Goal: Task Accomplishment & Management: Manage account settings

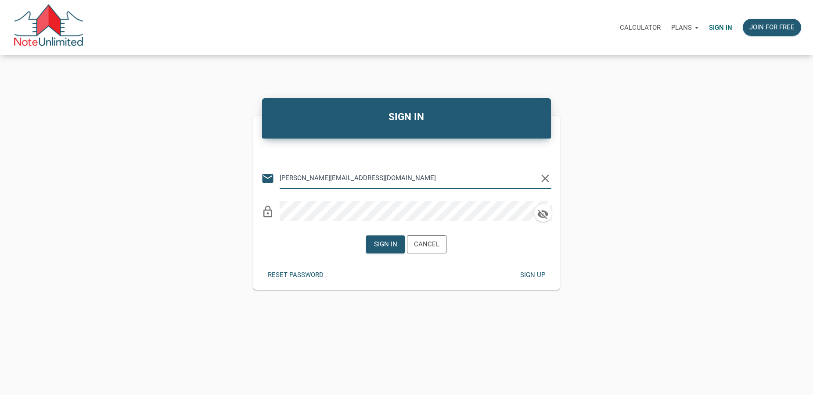
type input "[PERSON_NAME][EMAIL_ADDRESS][DOMAIN_NAME]"
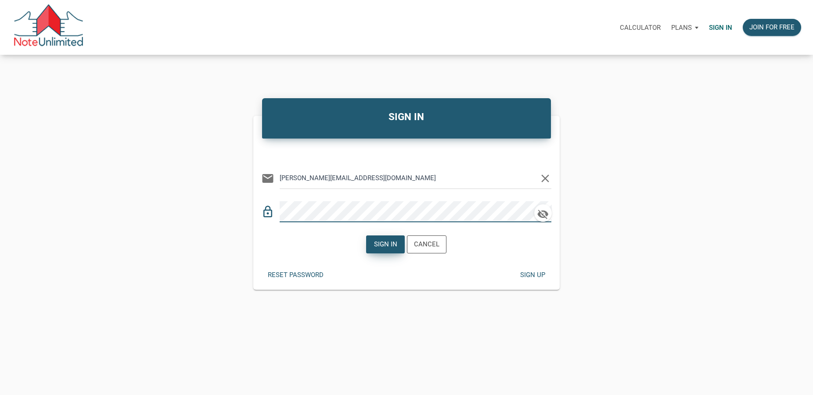
click at [378, 244] on div "Sign in" at bounding box center [385, 245] width 23 height 10
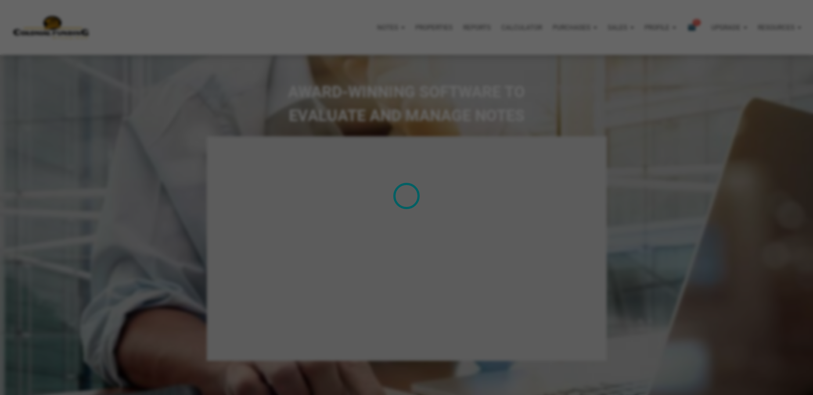
select select
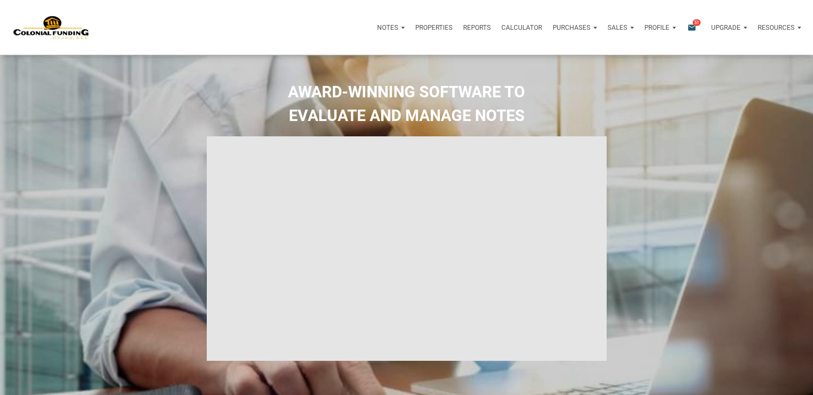
type input "Introduction to new features"
select select
click at [691, 25] on icon "email" at bounding box center [691, 27] width 11 height 10
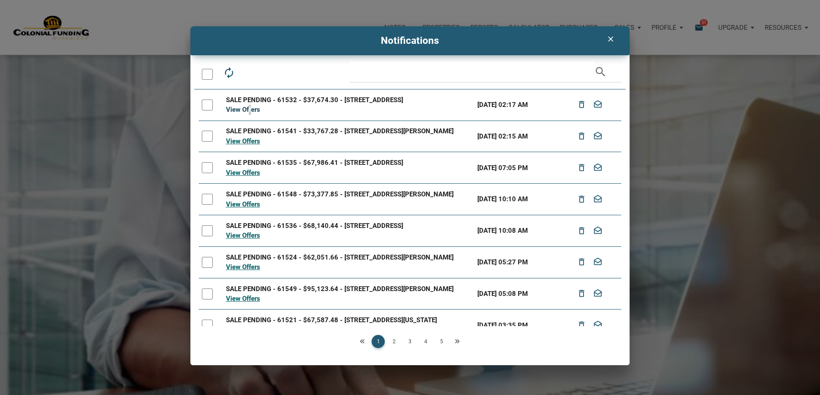
click at [250, 110] on link "View Offers" at bounding box center [243, 110] width 34 height 8
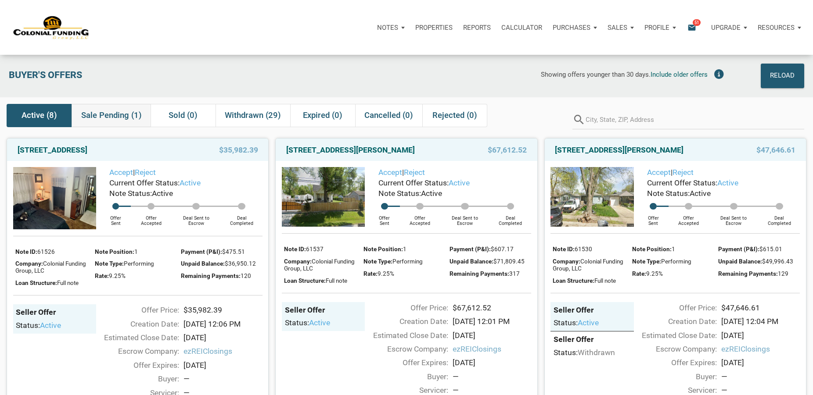
click at [108, 115] on span "Sale Pending (1)" at bounding box center [111, 115] width 61 height 11
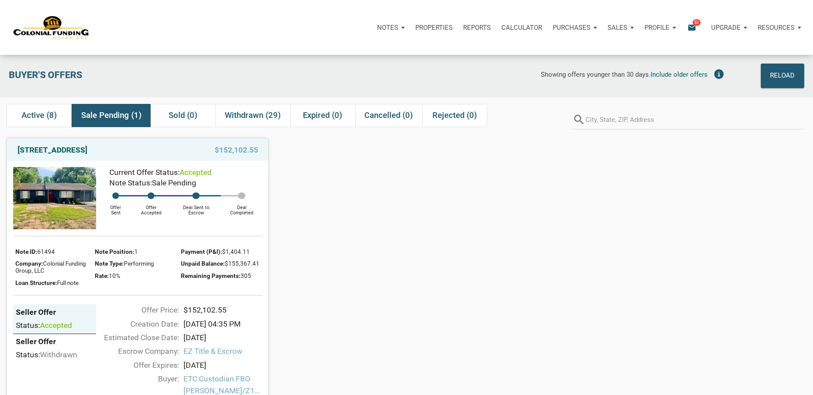
click at [345, 80] on div "Showing offers younger than 30 days. Include older offers" at bounding box center [487, 76] width 482 height 25
click at [313, 29] on div "Notes Dashboard Transactions Properties Reports Calculator Purchases Offers Ord…" at bounding box center [448, 27] width 716 height 26
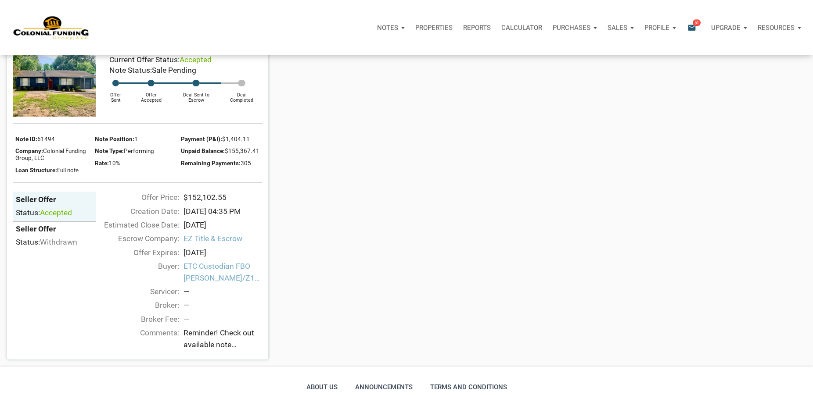
scroll to position [90, 0]
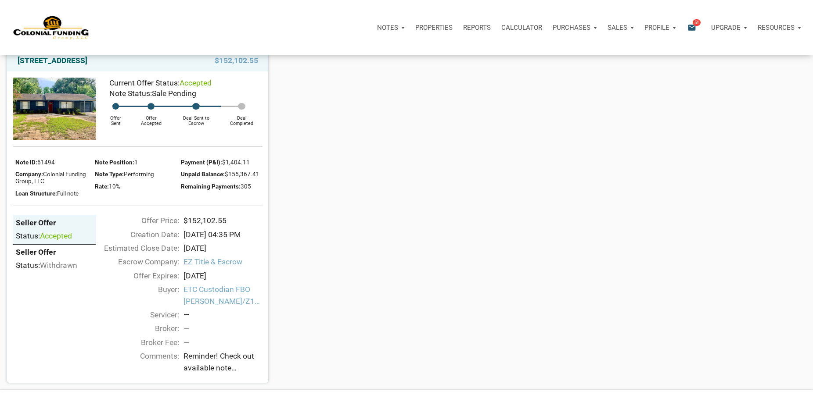
click at [202, 303] on span "ETC Custodian FBO [PERSON_NAME]/Z152448 IRA ACCOUNT" at bounding box center [222, 295] width 79 height 23
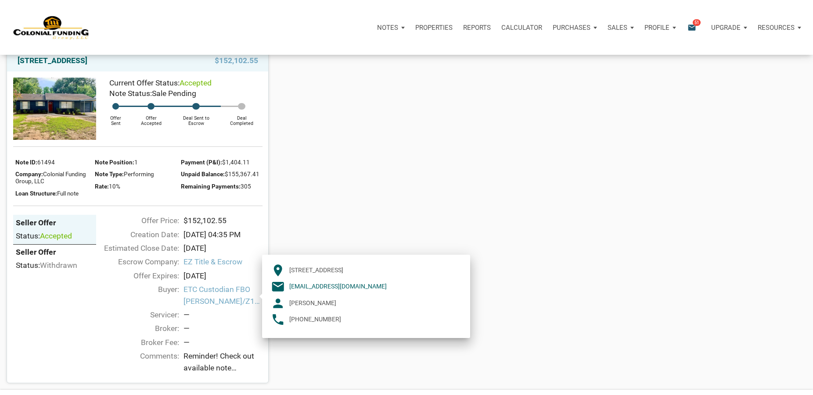
click at [202, 303] on span "ETC Custodian FBO [PERSON_NAME]/Z152448 IRA ACCOUNT" at bounding box center [222, 295] width 79 height 23
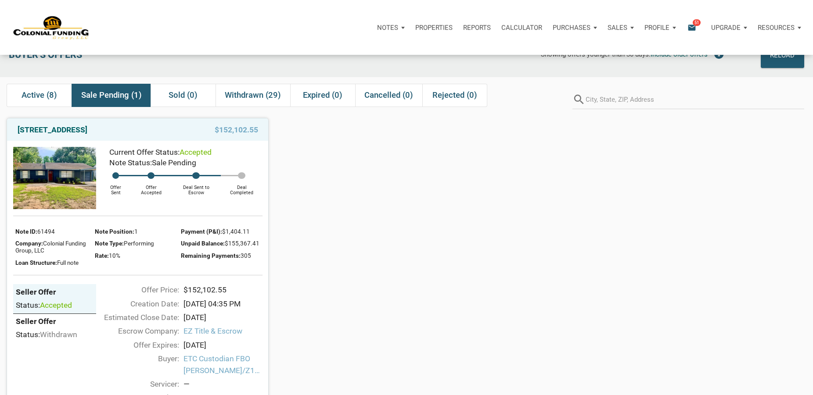
scroll to position [0, 0]
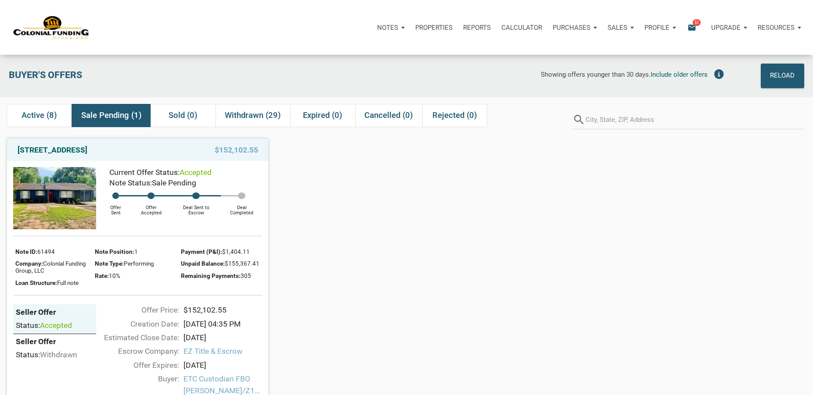
click at [492, 281] on div "[GEOGRAPHIC_DATA][PERSON_NAME] $152,102.55 Current Offer Status: accepted Note …" at bounding box center [406, 302] width 813 height 341
click at [769, 26] on p "Resources" at bounding box center [775, 28] width 37 height 8
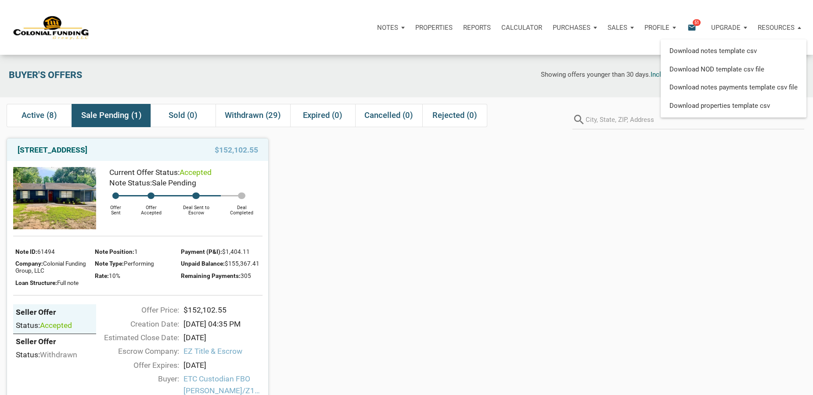
click at [717, 25] on p "Upgrade" at bounding box center [725, 28] width 29 height 8
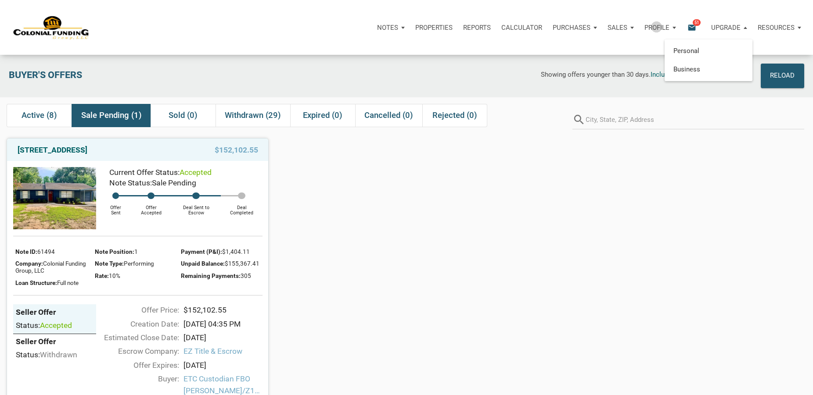
click at [655, 27] on p "Profile" at bounding box center [656, 28] width 25 height 8
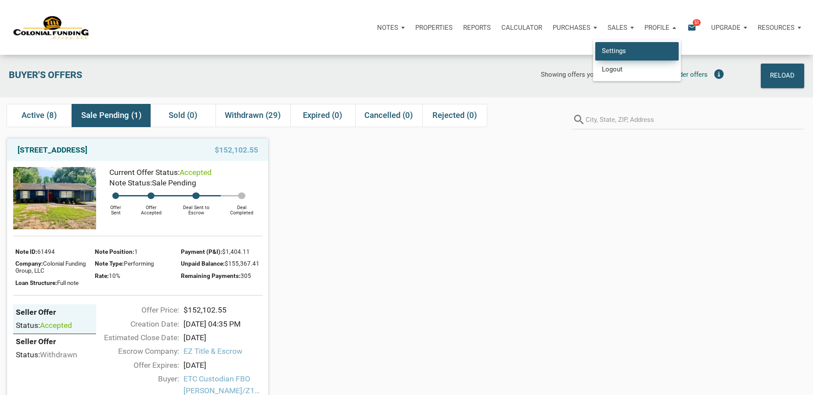
click at [621, 49] on link "Settings" at bounding box center [636, 51] width 83 height 18
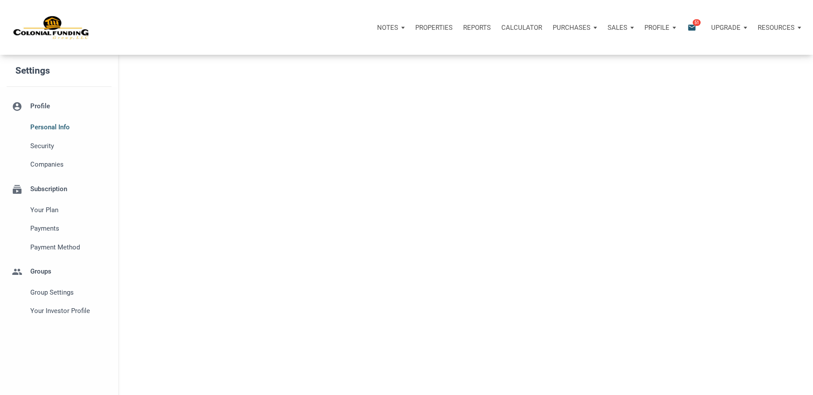
select select
type input "[GEOGRAPHIC_DATA]"
select select
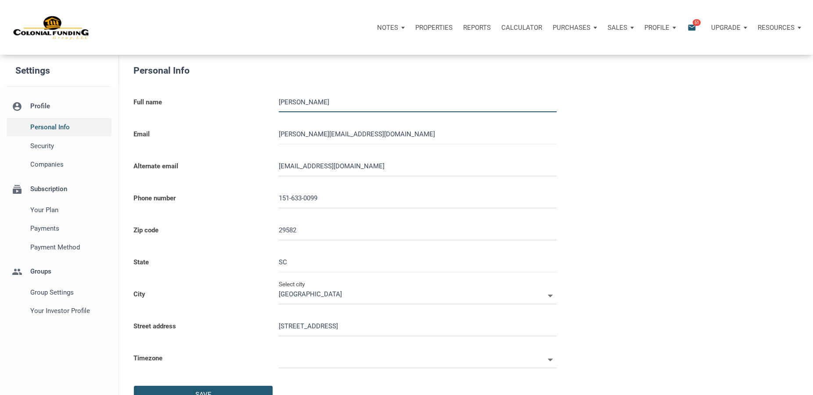
type input "[PHONE_NUMBER]"
type input "N [GEOGRAPHIC_DATA]"
select select
click at [43, 147] on span "Security" at bounding box center [68, 146] width 77 height 11
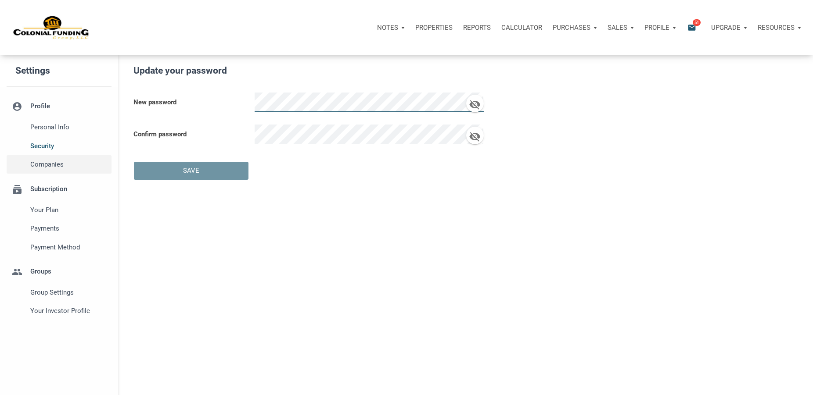
click at [41, 163] on span "Companies" at bounding box center [68, 164] width 77 height 11
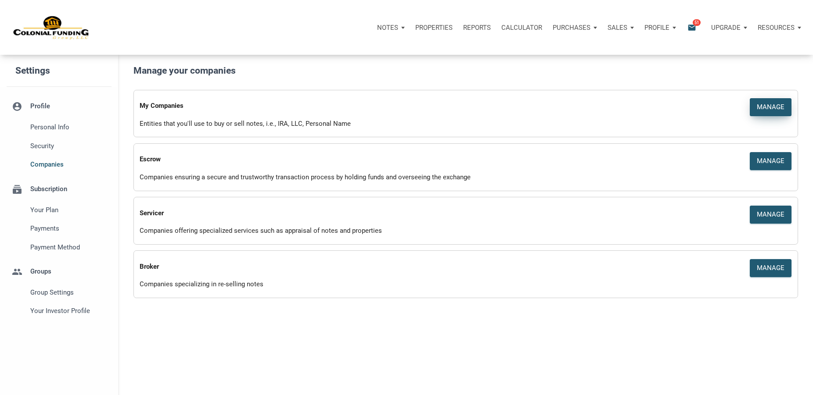
click at [770, 107] on div "Manage" at bounding box center [770, 107] width 28 height 10
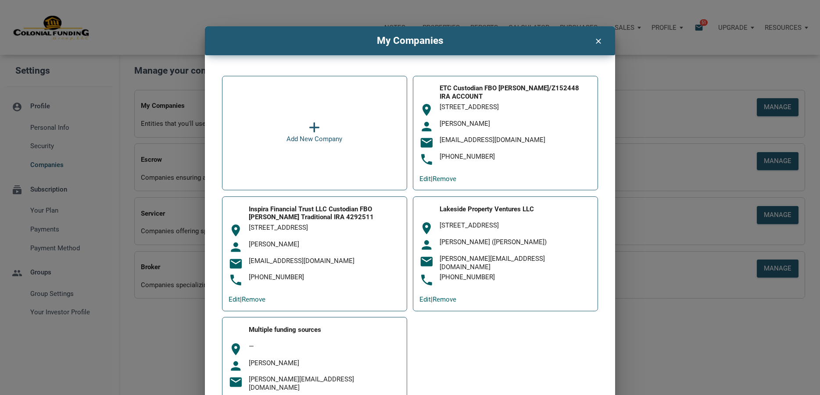
click at [593, 39] on icon "clear" at bounding box center [598, 40] width 11 height 12
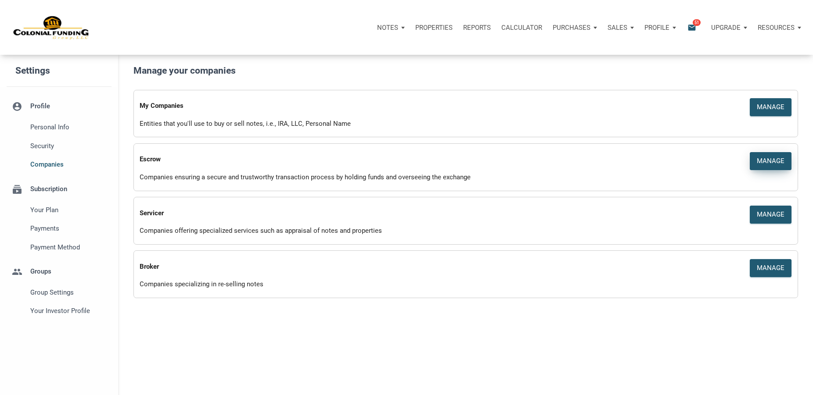
click at [771, 160] on div "Manage" at bounding box center [770, 161] width 28 height 10
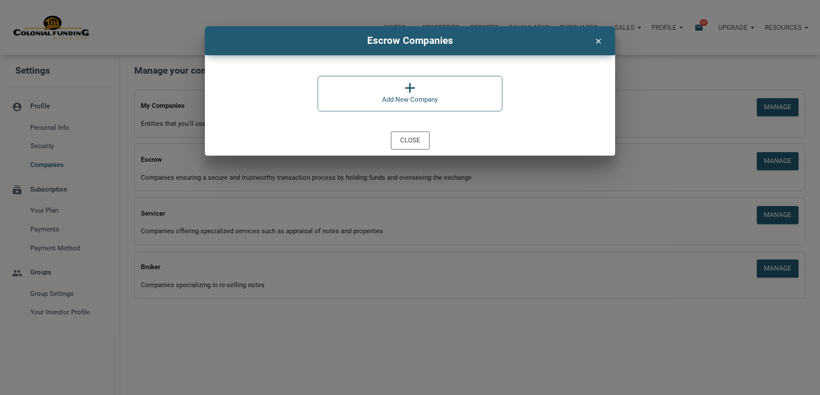
click at [597, 39] on icon "clear" at bounding box center [598, 40] width 11 height 12
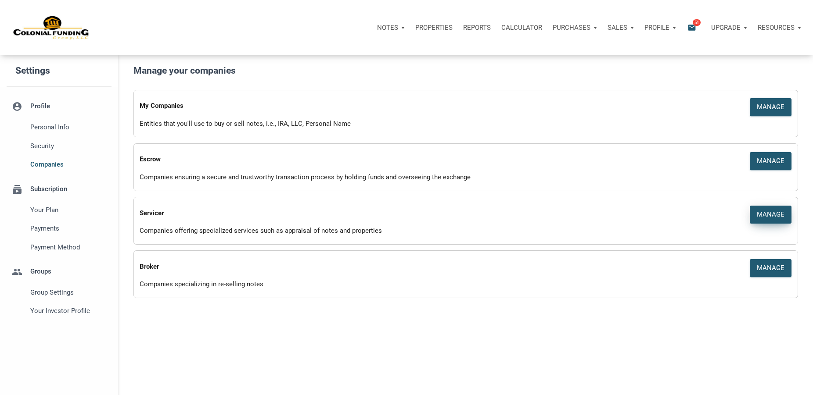
click at [774, 215] on div "Manage" at bounding box center [770, 215] width 28 height 10
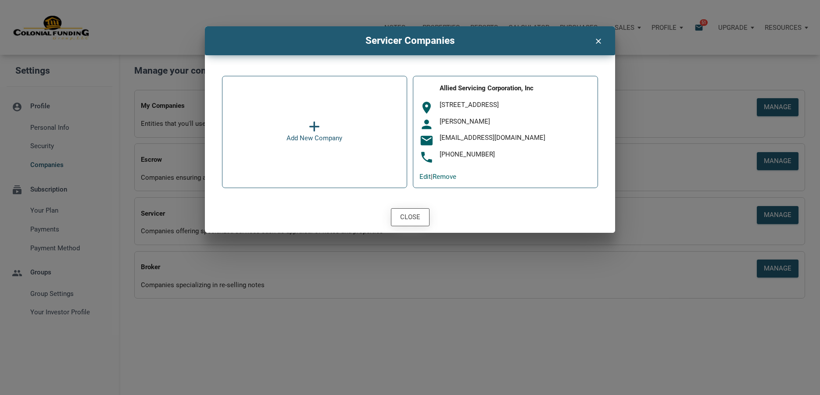
click at [402, 218] on div "Close" at bounding box center [410, 217] width 20 height 10
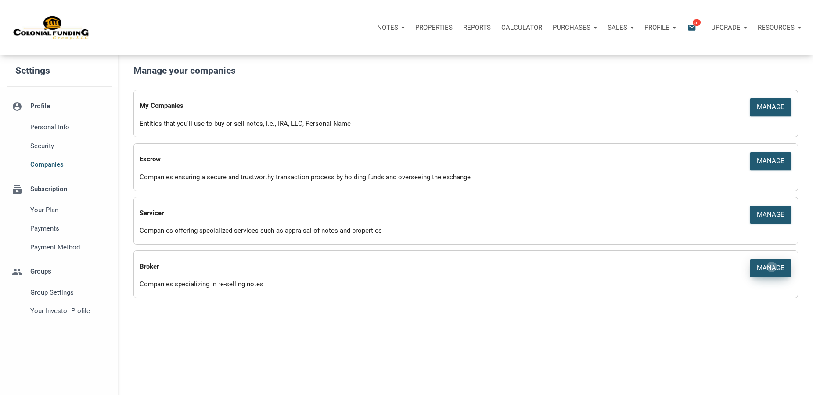
click at [771, 268] on div "Manage" at bounding box center [770, 268] width 28 height 10
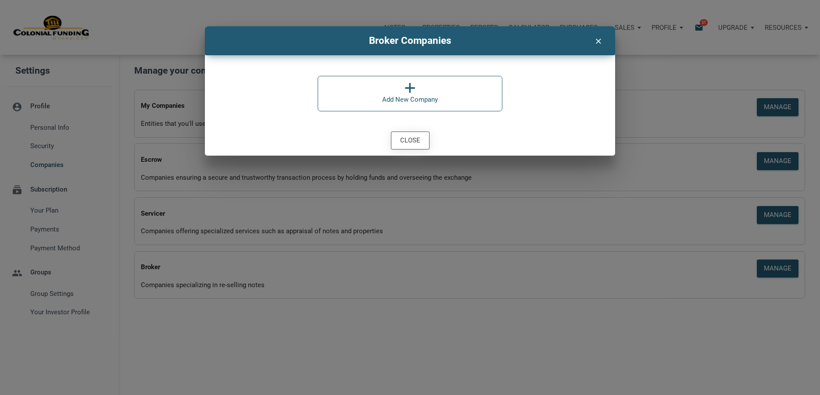
click at [406, 140] on div "Close" at bounding box center [410, 141] width 20 height 10
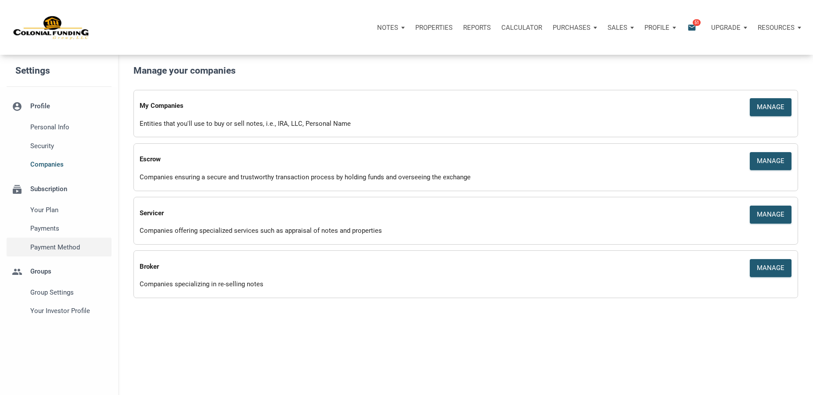
click at [43, 247] on span "Payment Method" at bounding box center [68, 247] width 77 height 11
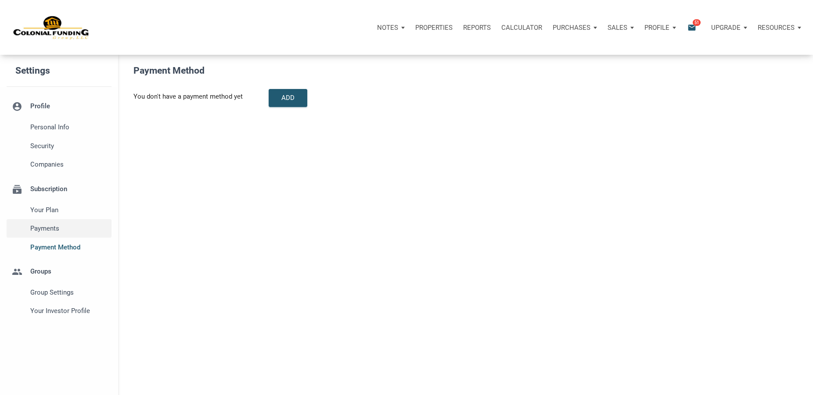
click at [47, 226] on span "Payments" at bounding box center [68, 228] width 77 height 11
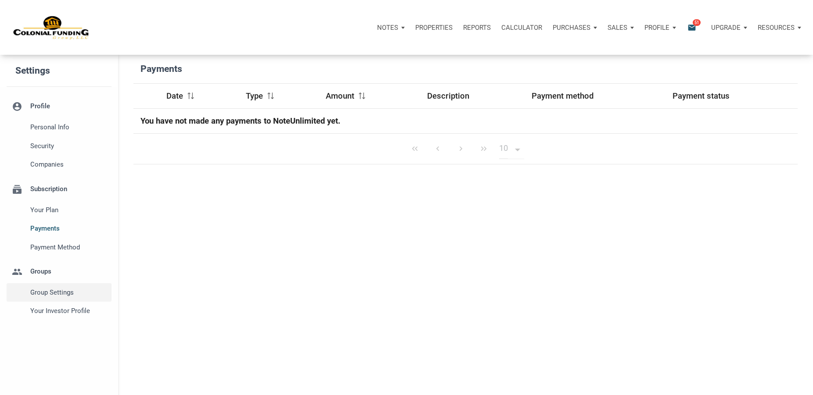
click at [43, 294] on span "Group Settings" at bounding box center [68, 292] width 77 height 11
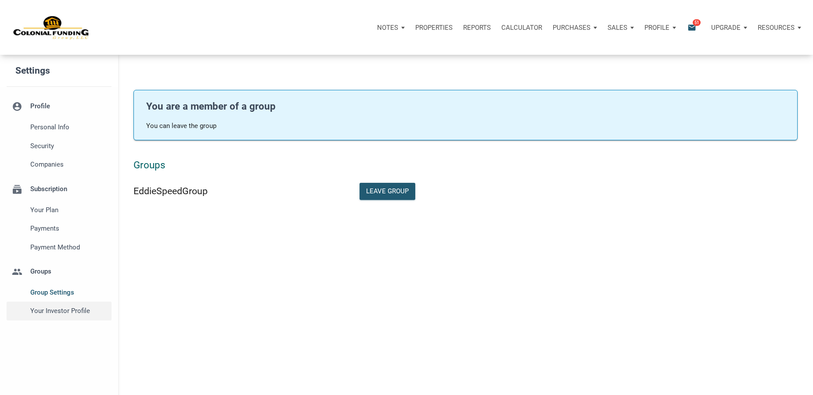
click at [44, 312] on span "Your Investor Profile" at bounding box center [68, 311] width 77 height 11
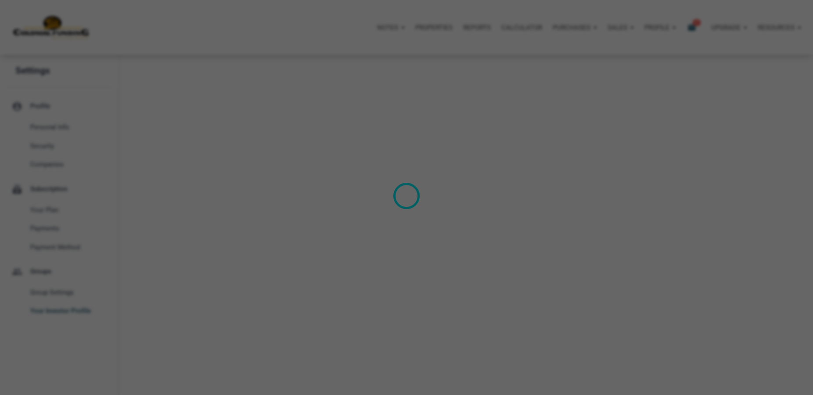
select select
type input "$ 155,000"
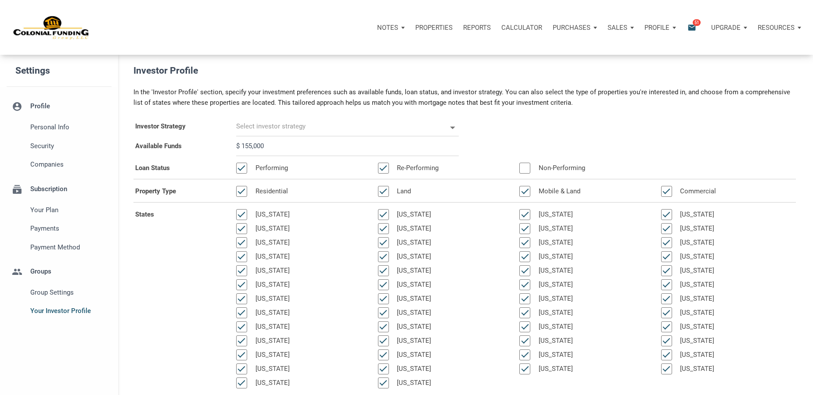
click at [452, 126] on icon at bounding box center [452, 128] width 13 height 13
click at [524, 130] on div "Investor Strategy Wealth Builder - Future Income Cash Flow - [DATE] Income" at bounding box center [465, 127] width 676 height 20
drag, startPoint x: 248, startPoint y: 144, endPoint x: 243, endPoint y: 144, distance: 5.7
click at [243, 144] on input "$ 155,000" at bounding box center [347, 146] width 222 height 20
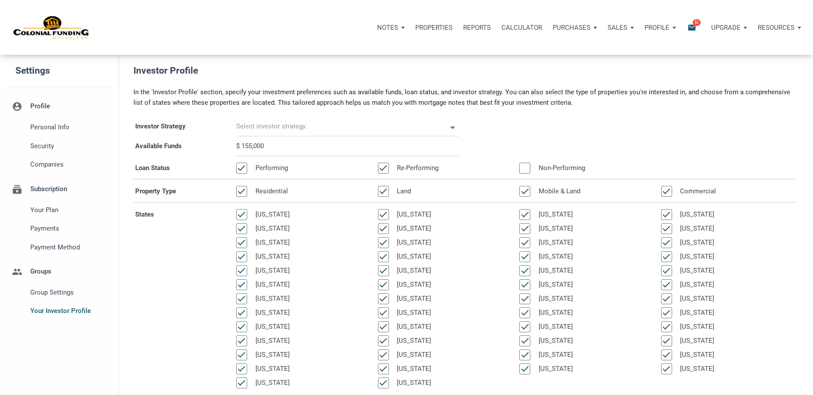
select select
type input "$ 65,000"
click at [534, 137] on div "Available Funds $ 65,000" at bounding box center [465, 146] width 676 height 20
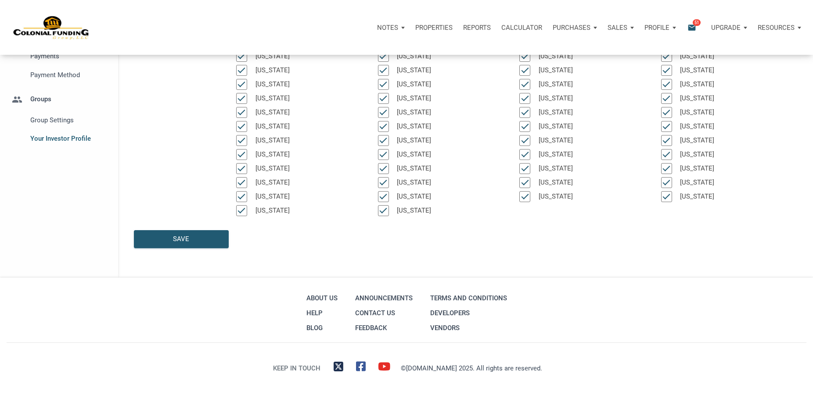
scroll to position [177, 0]
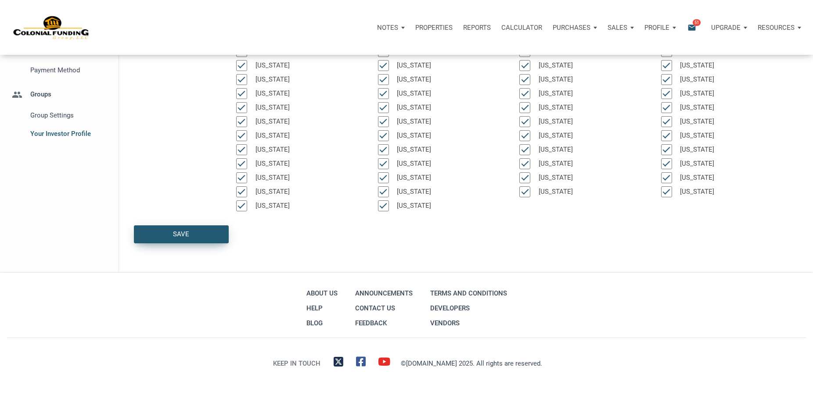
click at [186, 233] on div "Save" at bounding box center [181, 234] width 16 height 10
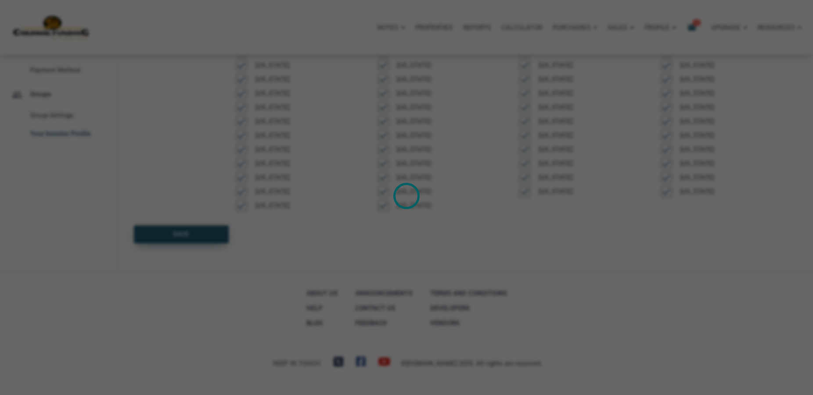
select select
type input "$ 65,000"
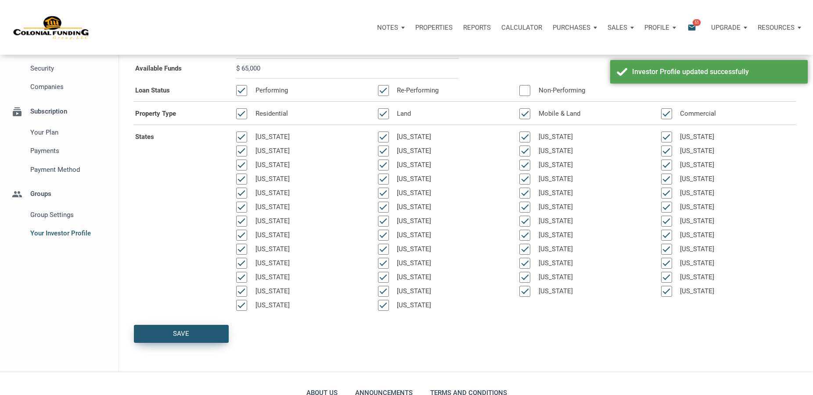
scroll to position [0, 0]
